Goal: Task Accomplishment & Management: Use online tool/utility

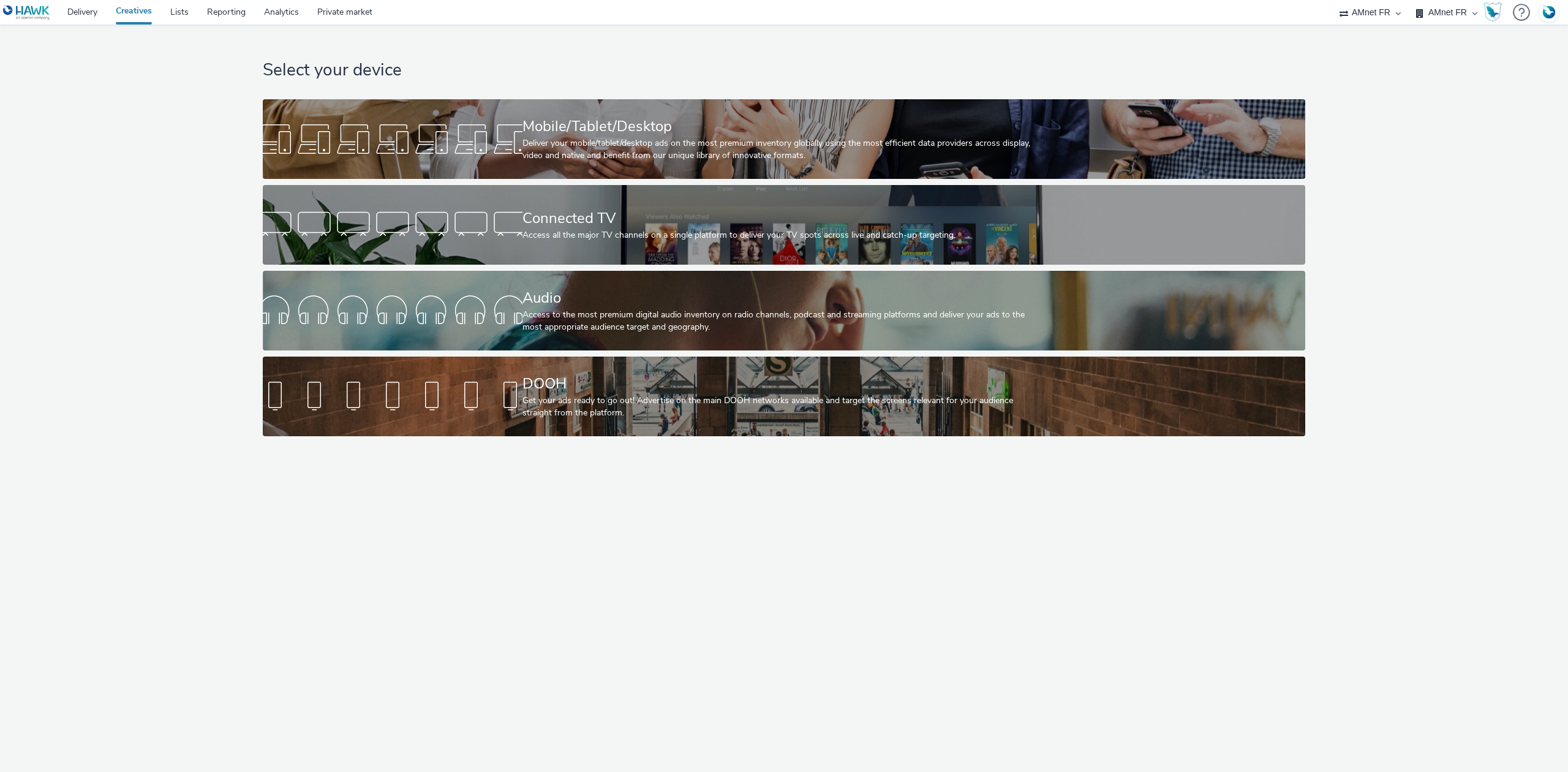
select select "74ee30ea-faea-4dd3-a1ad-716b3210ee10"
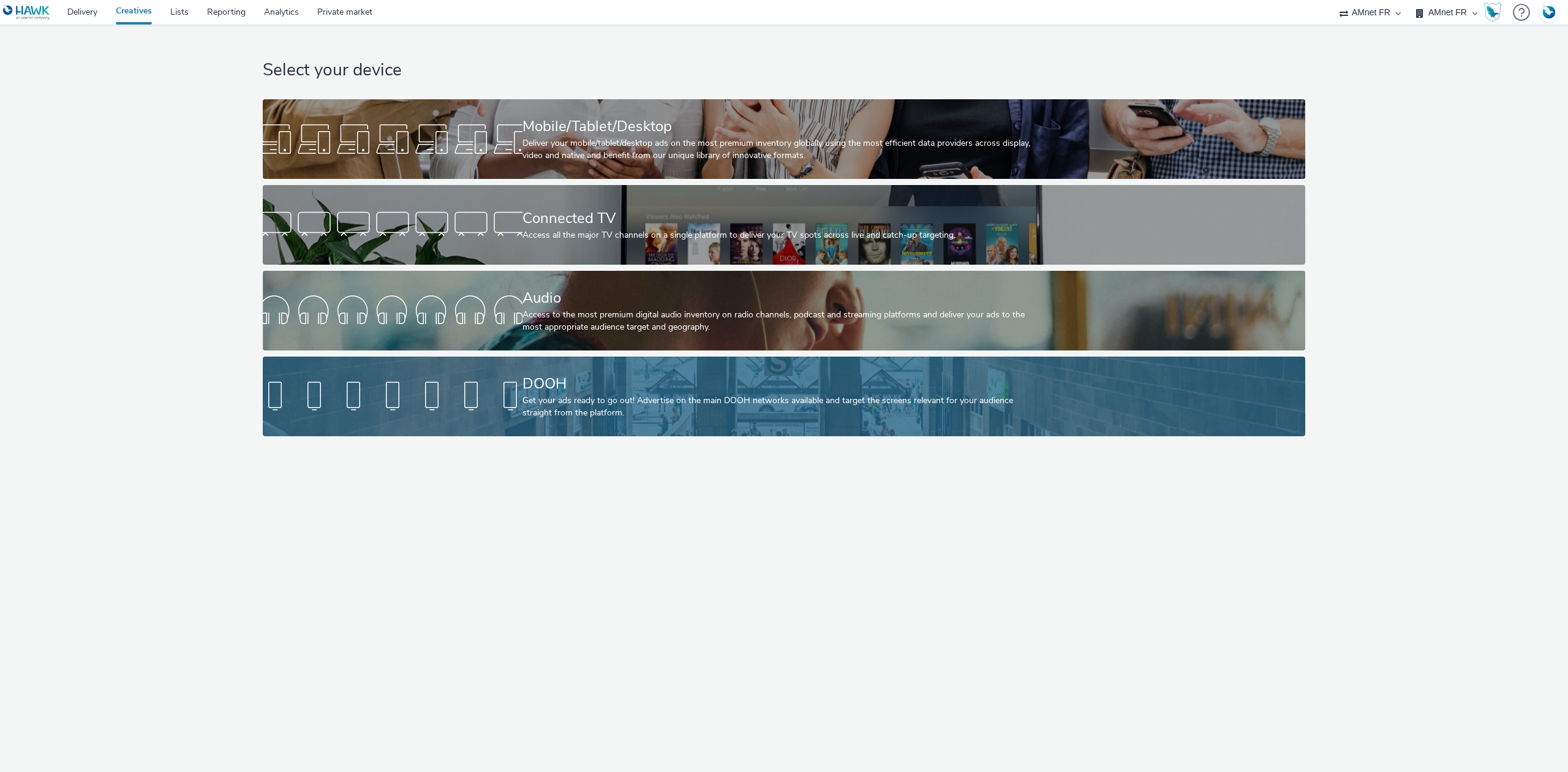
click at [666, 377] on div "DOOH" at bounding box center [782, 384] width 519 height 21
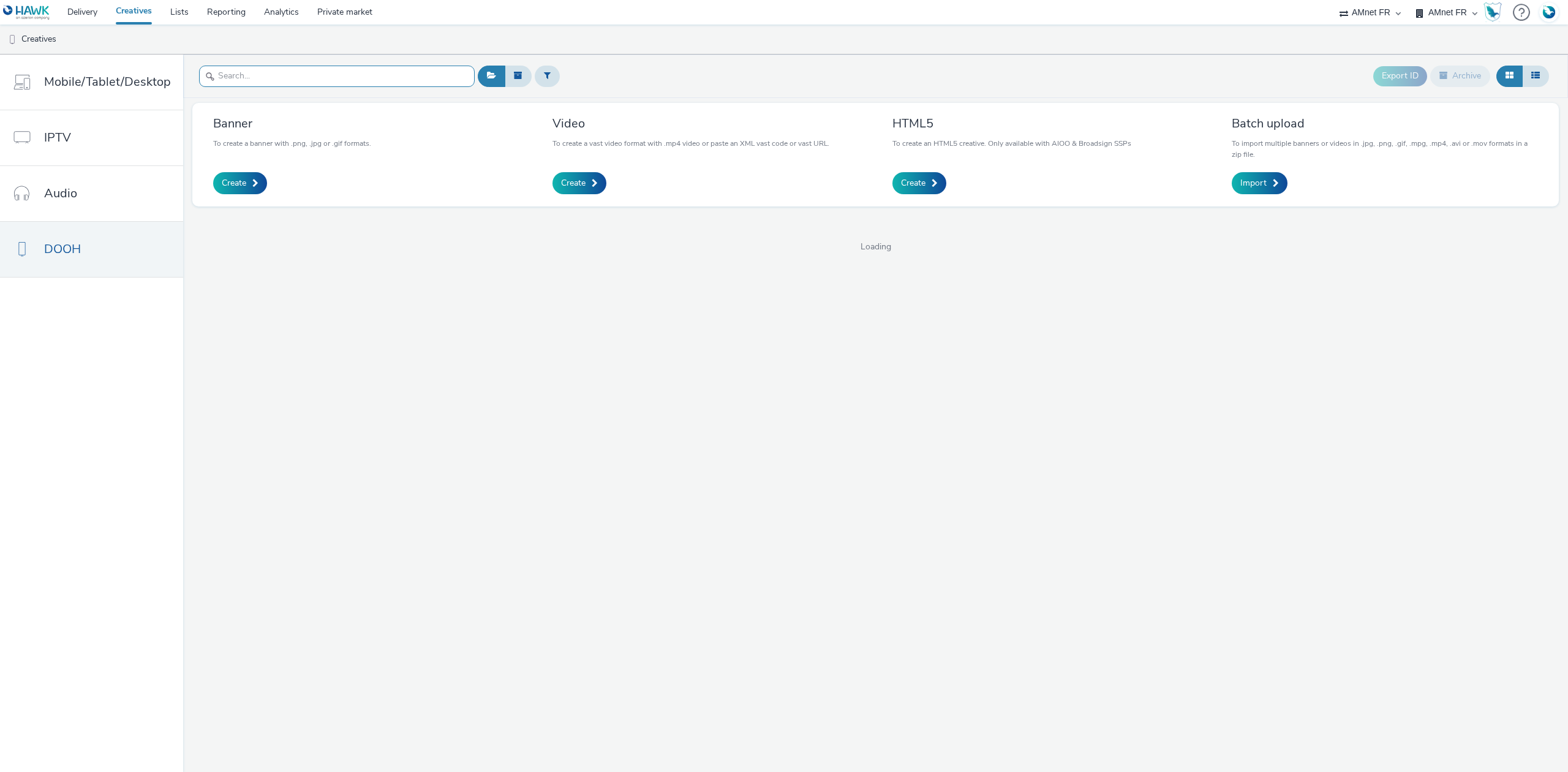
click at [350, 72] on input "text" at bounding box center [337, 76] width 276 height 21
paste input "2025-1O - BELLEWAERDE - AQUAPARK HALLOWEEN - DOOH - $NT$"
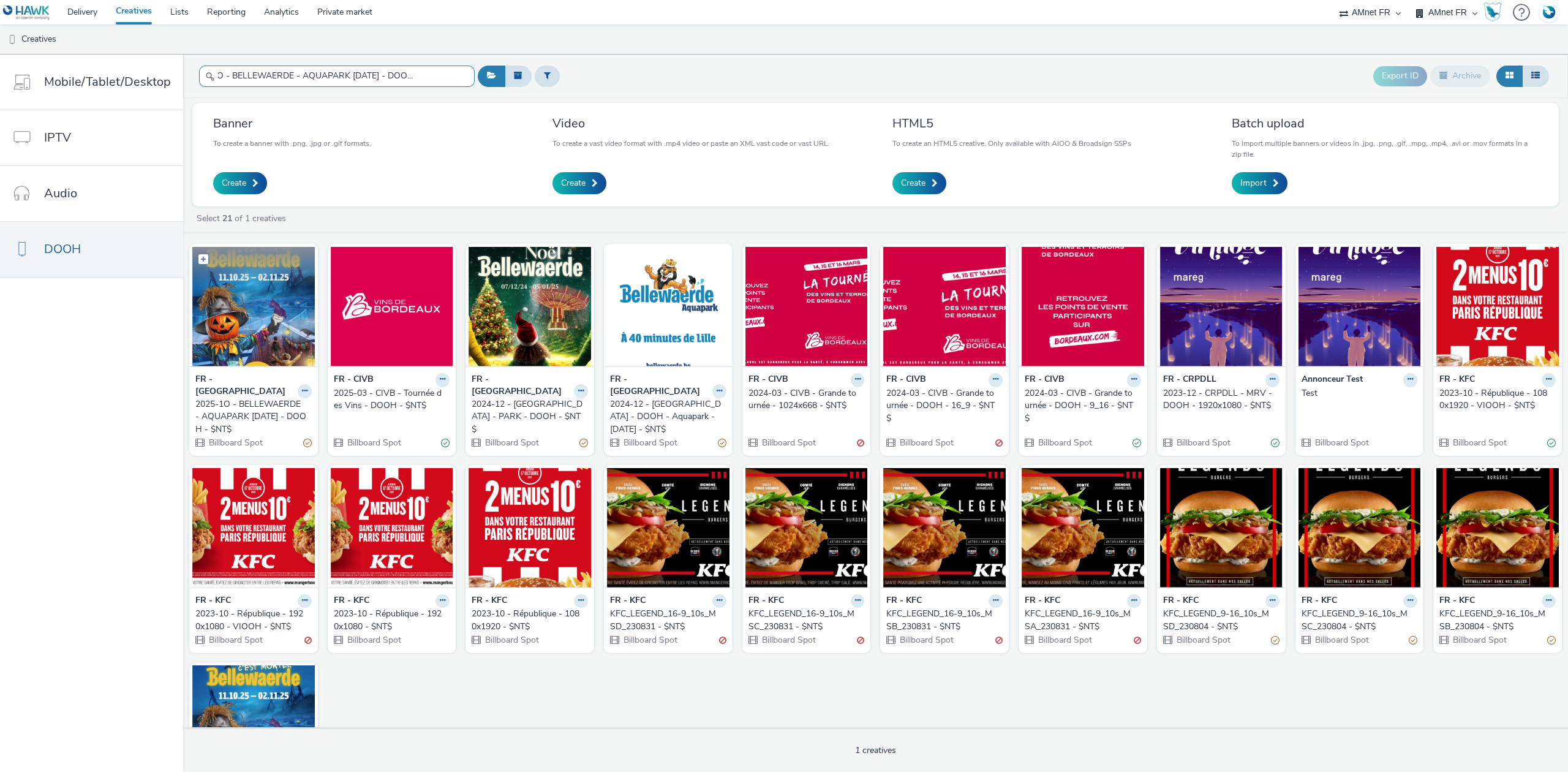
type input "2025-1O - BELLEWAERDE - AQUAPARK HALLOWEEN - DOOH - $NT$"
click at [251, 314] on img at bounding box center [253, 307] width 122 height 120
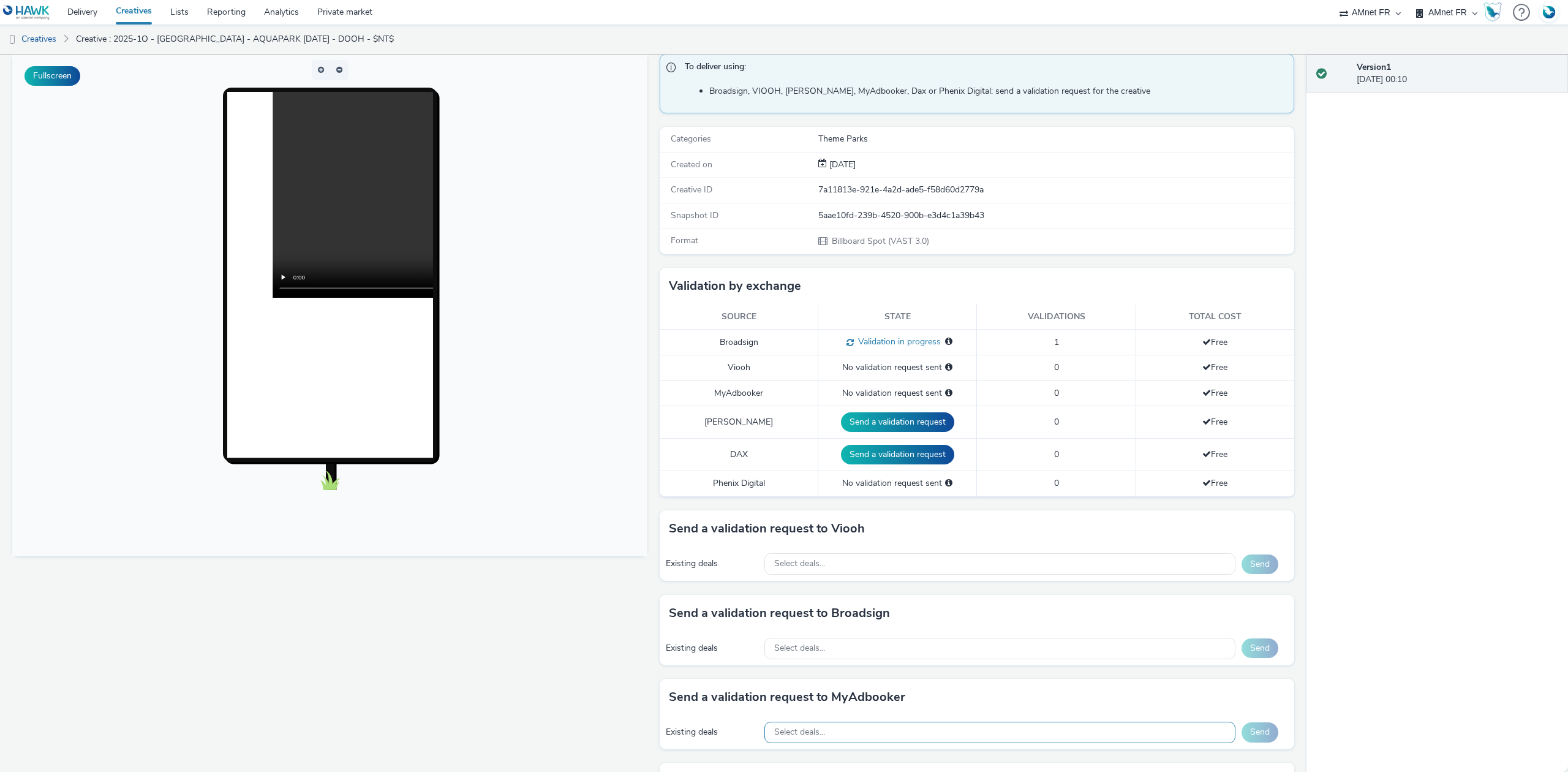
scroll to position [245, 0]
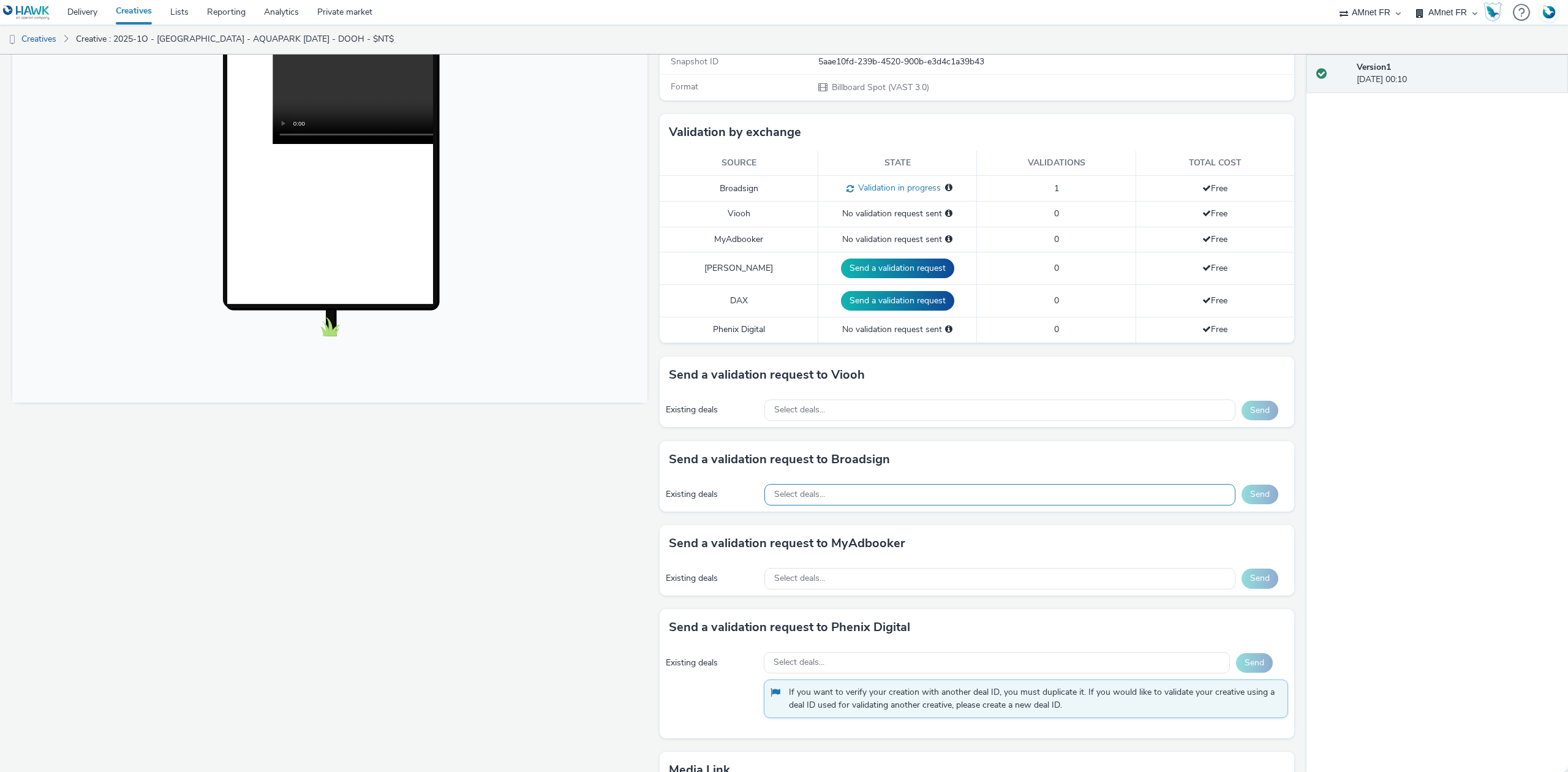
click at [824, 489] on div "Select deals..." at bounding box center [1000, 495] width 471 height 21
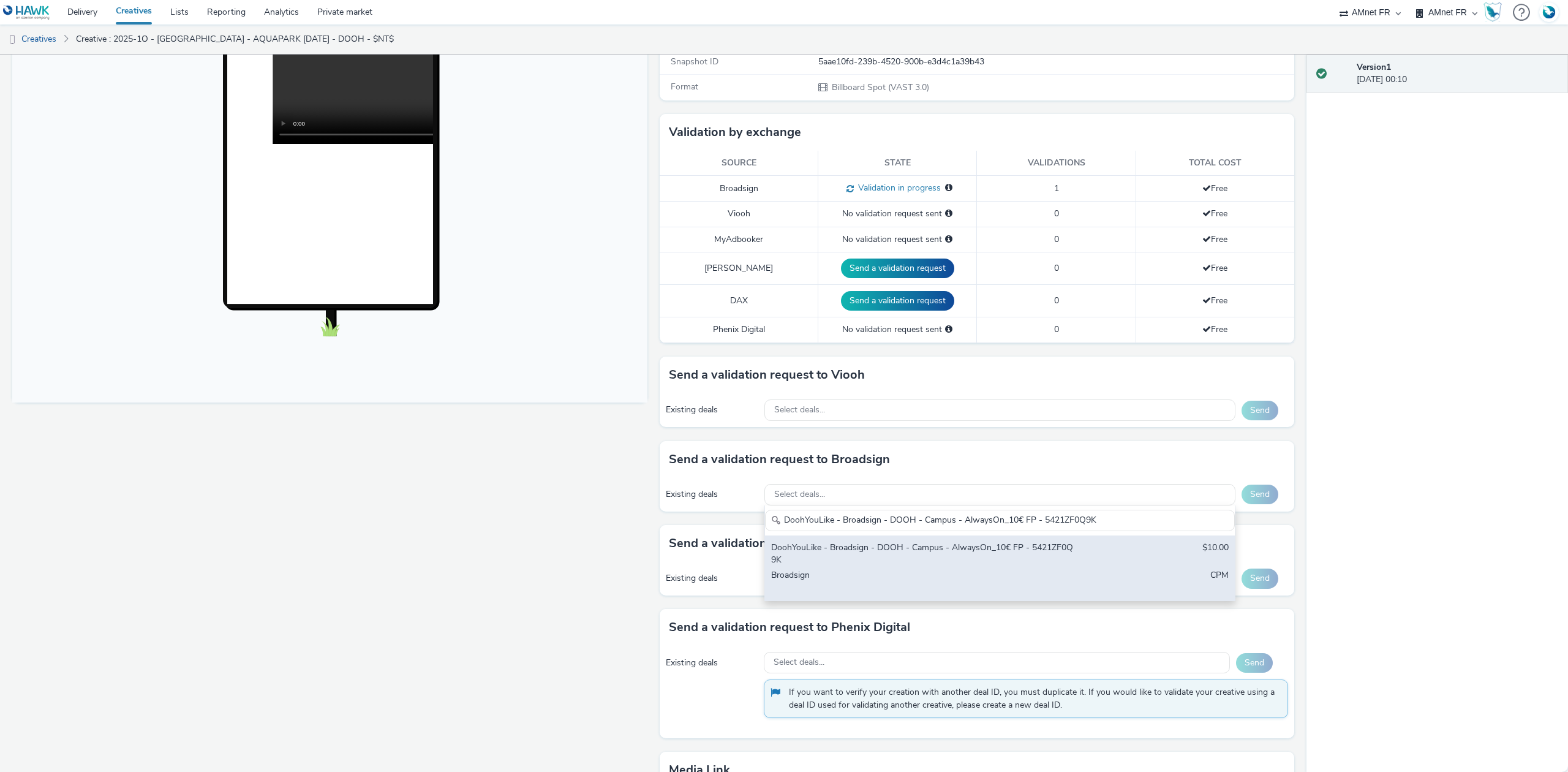
type input "DoohYouLike - Broadsign - DOOH - Campus - AlwaysOn_10€ FP - 5421ZF0Q9K"
click at [849, 561] on div "DoohYouLike - Broadsign - DOOH - Campus - AlwaysOn_10€ FP - 5421ZF0Q9K" at bounding box center [923, 554] width 303 height 25
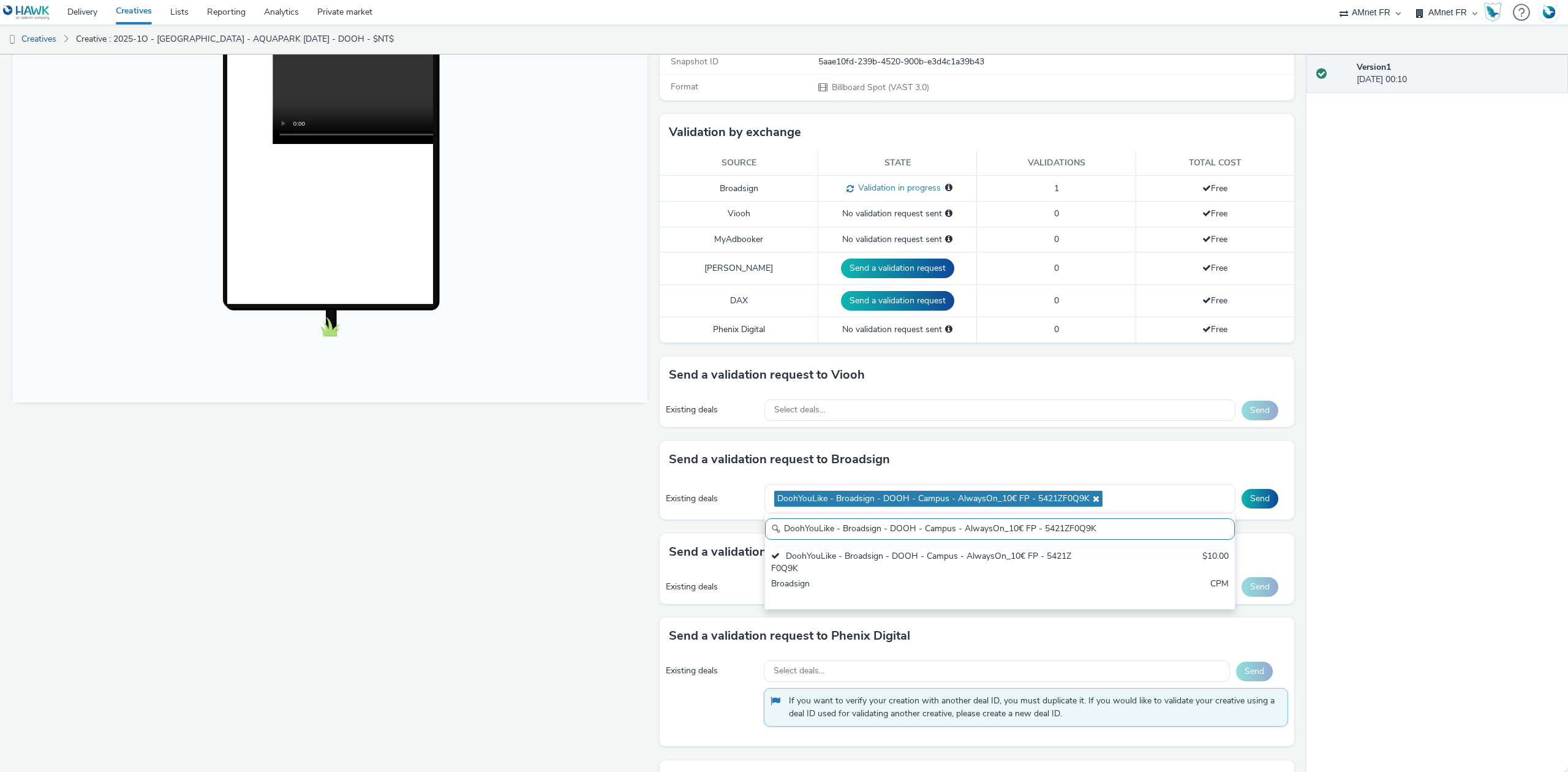
scroll to position [163, 0]
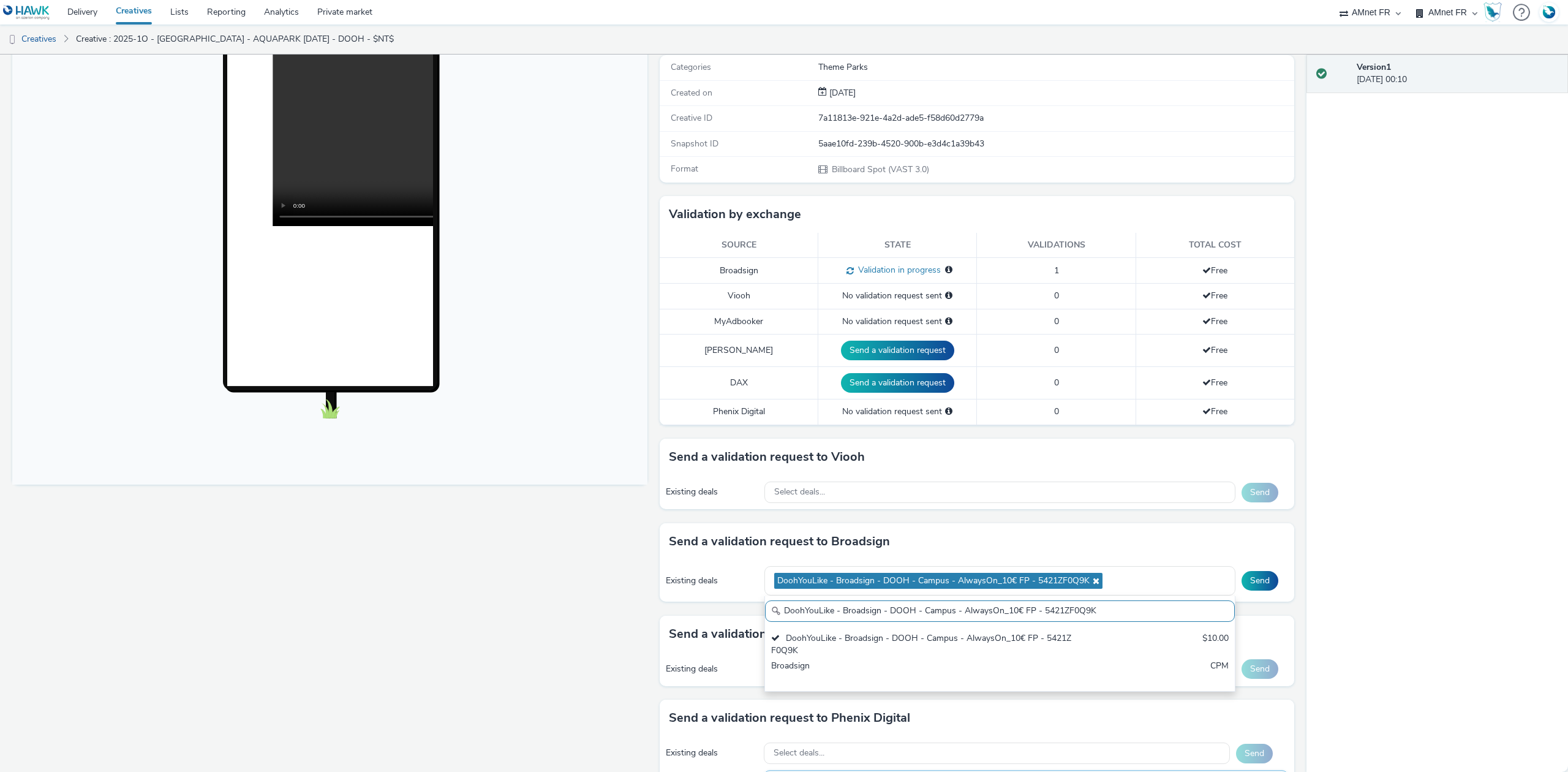
click at [1494, 513] on div "Version 1 07 October 2025, 00:10" at bounding box center [1438, 413] width 262 height 717
click at [1254, 583] on button "Send" at bounding box center [1259, 581] width 37 height 19
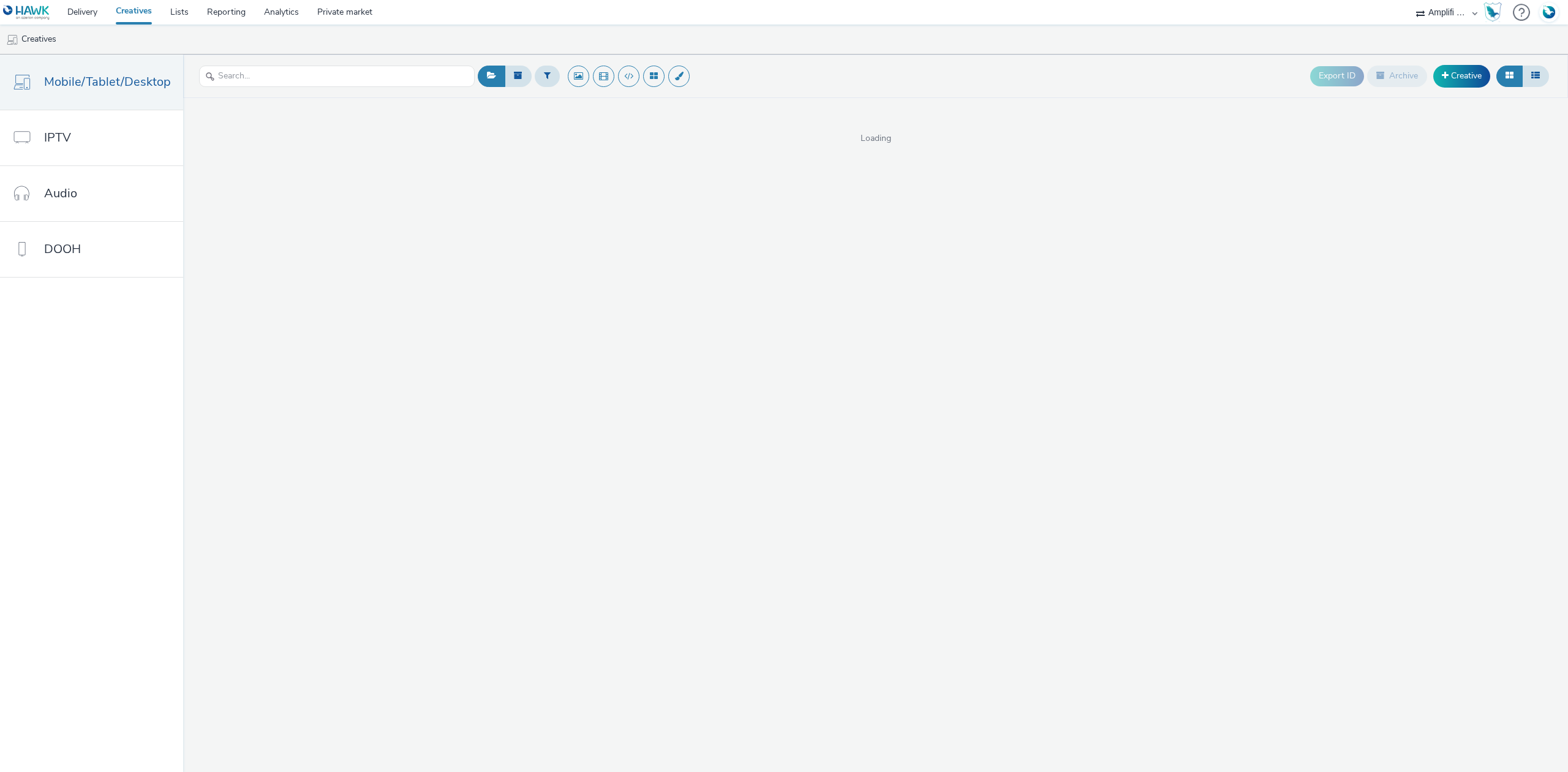
select select "d57a0b46-ef33-4938-977b-e6d07593e41f"
select select "a481bd8c-4acc-4c4f-8598-4e6659adaf07"
select select "f4db3760-27fe-4d14-9c44-df0c95b595a4"
